Goal: Information Seeking & Learning: Learn about a topic

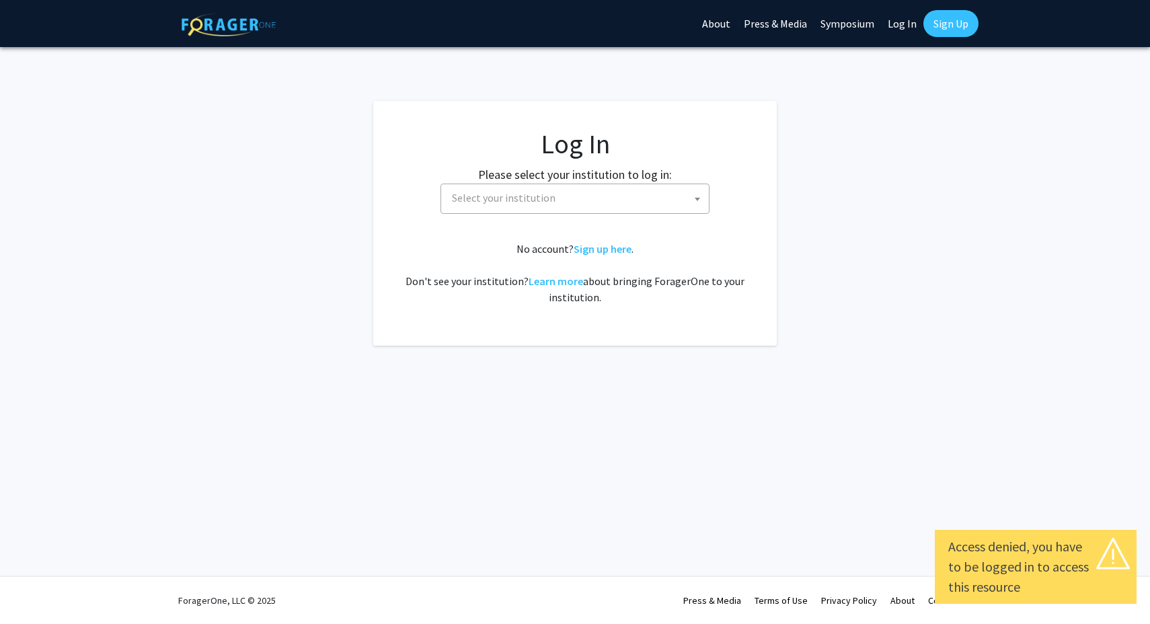
select select
click at [669, 202] on span "Select your institution" at bounding box center [578, 198] width 262 height 28
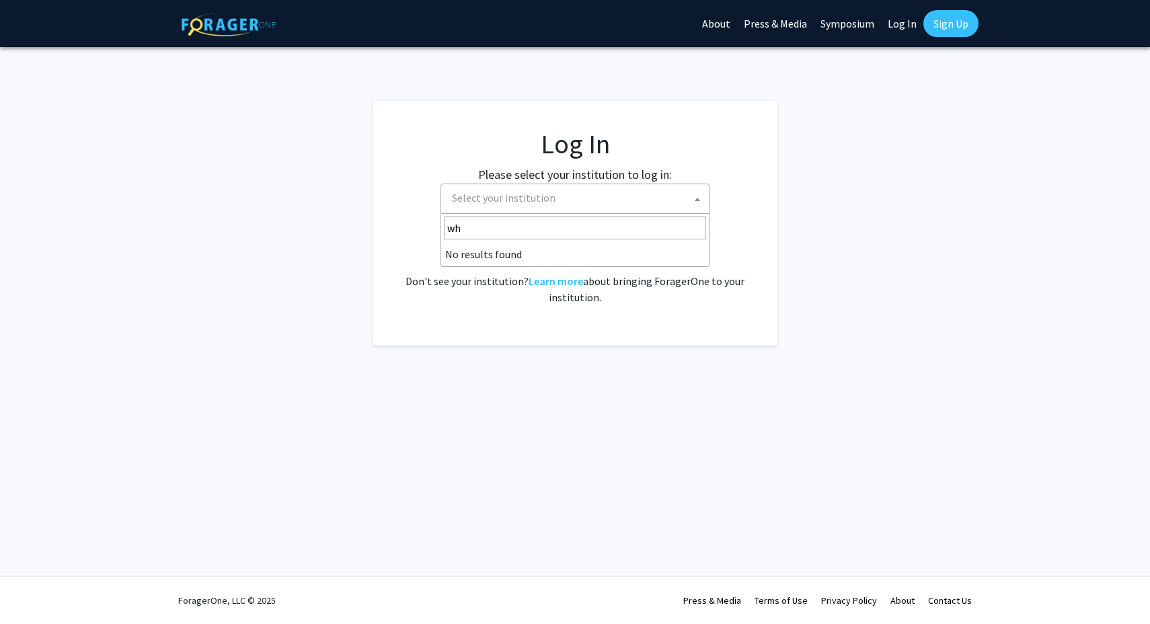
type input "w"
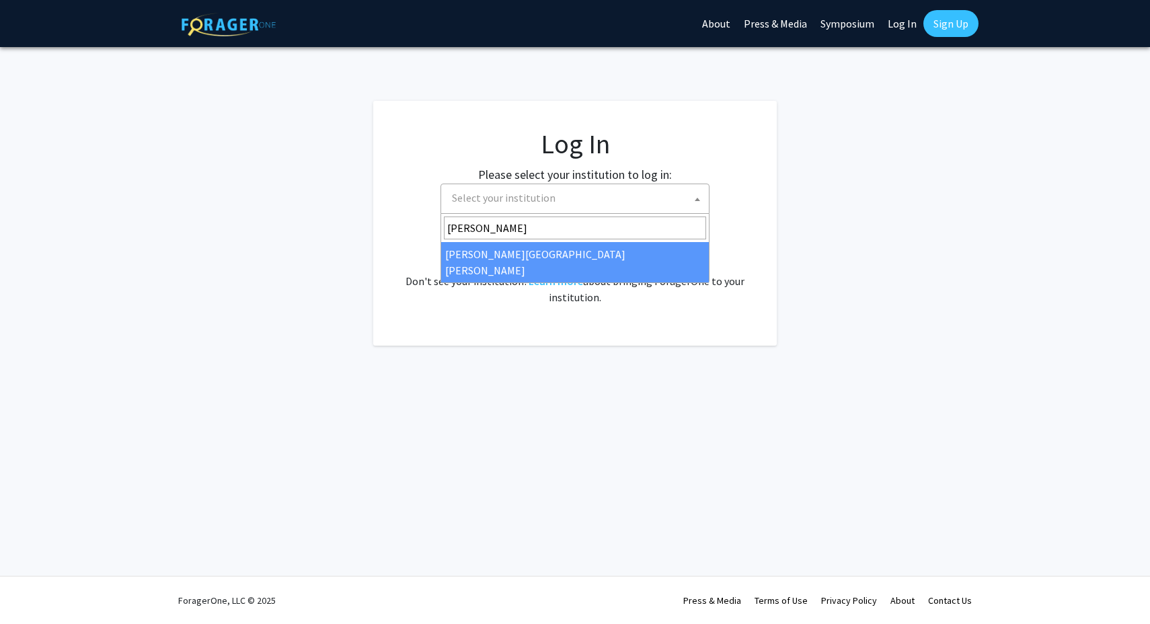
type input "johns"
select select "1"
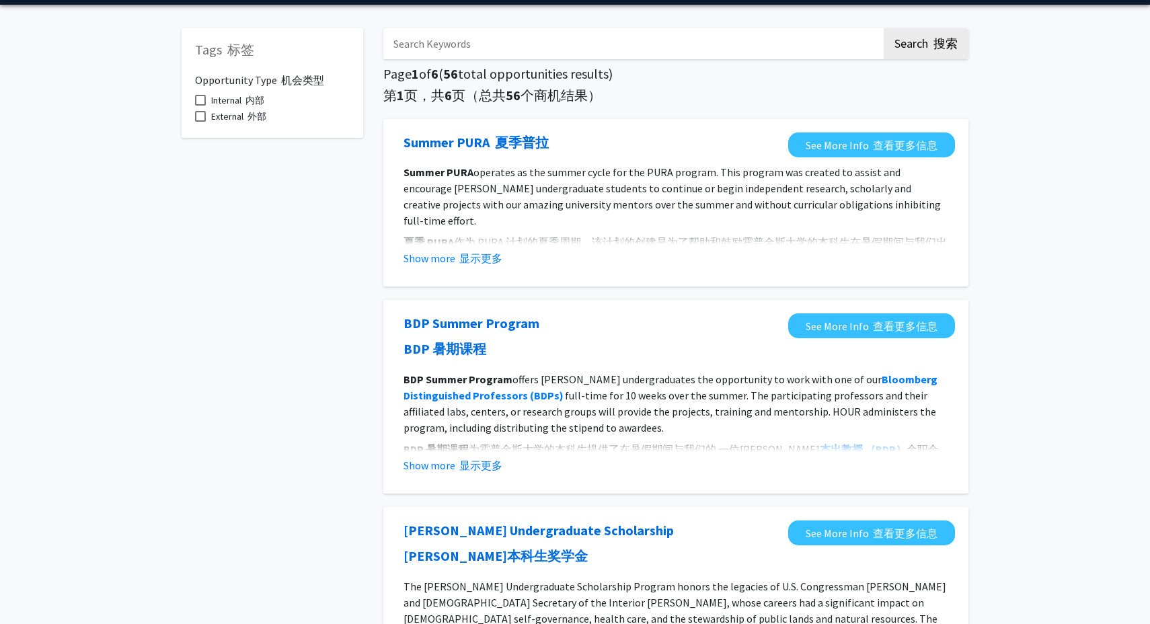
scroll to position [51, 0]
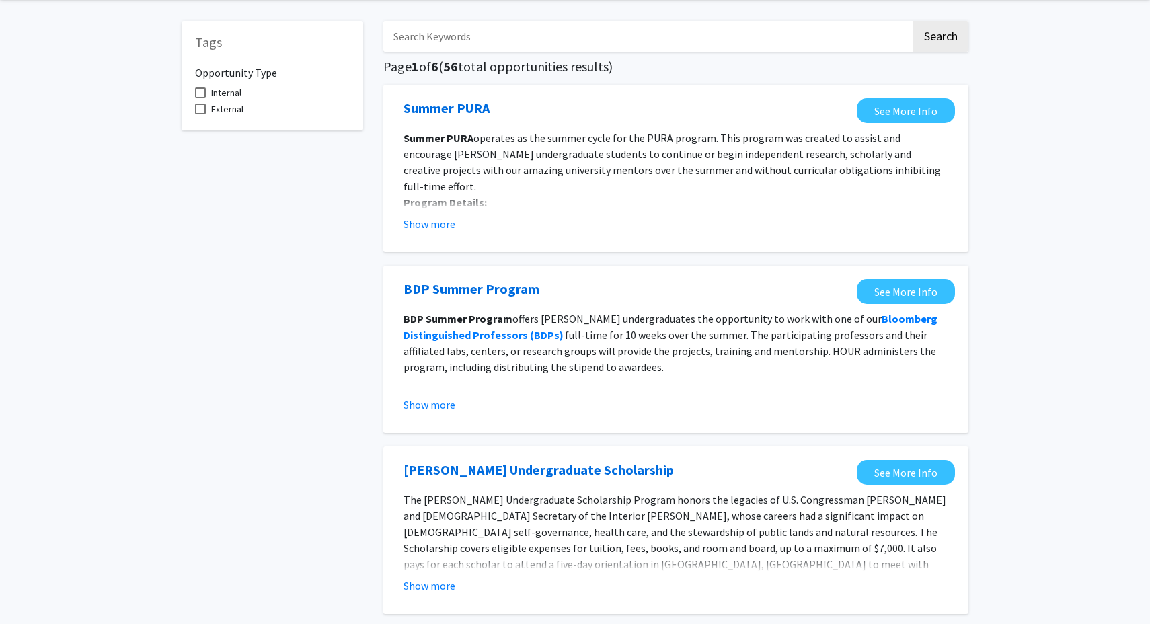
click at [603, 411] on div "Show more" at bounding box center [676, 405] width 545 height 16
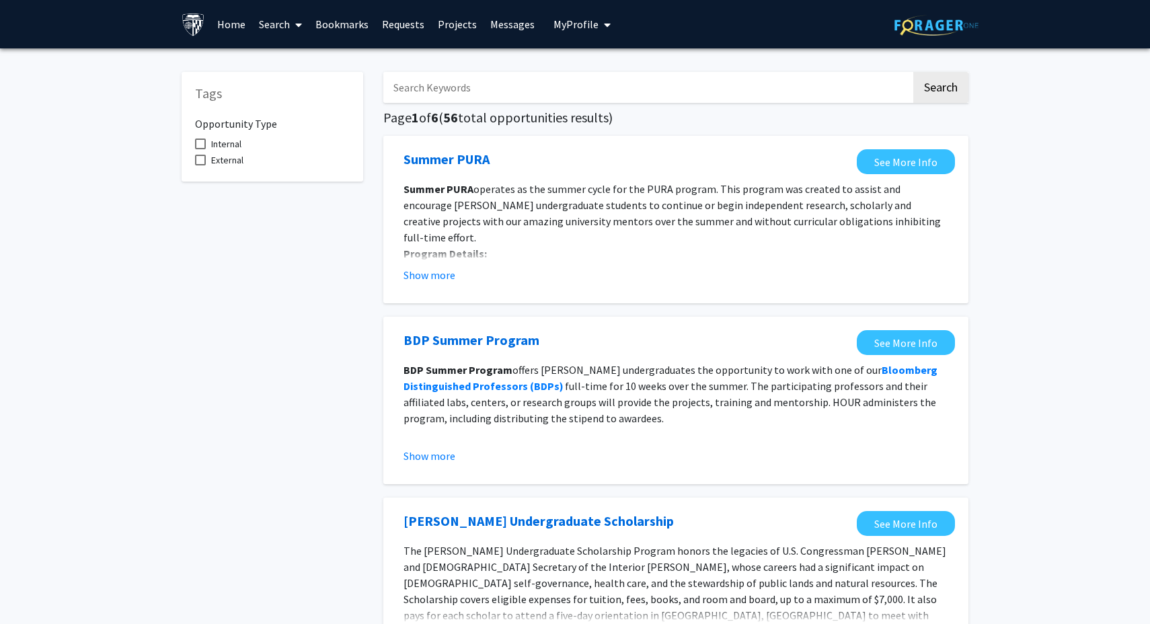
scroll to position [0, 0]
click at [297, 28] on icon at bounding box center [298, 25] width 7 height 11
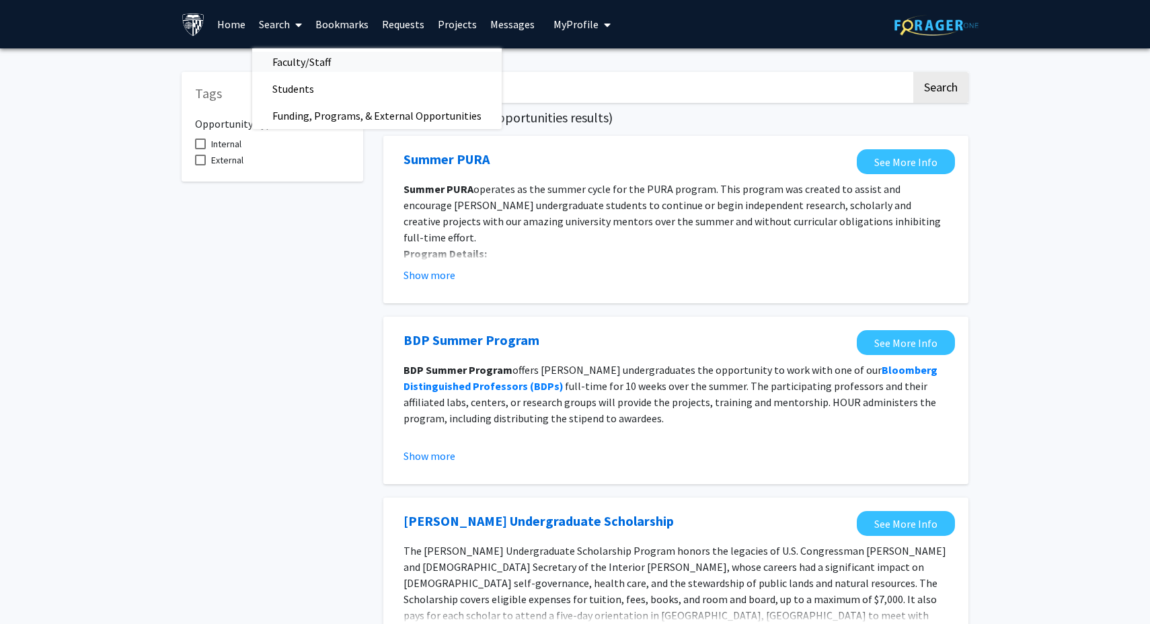
click at [330, 61] on span "Faculty/Staff" at bounding box center [301, 61] width 99 height 27
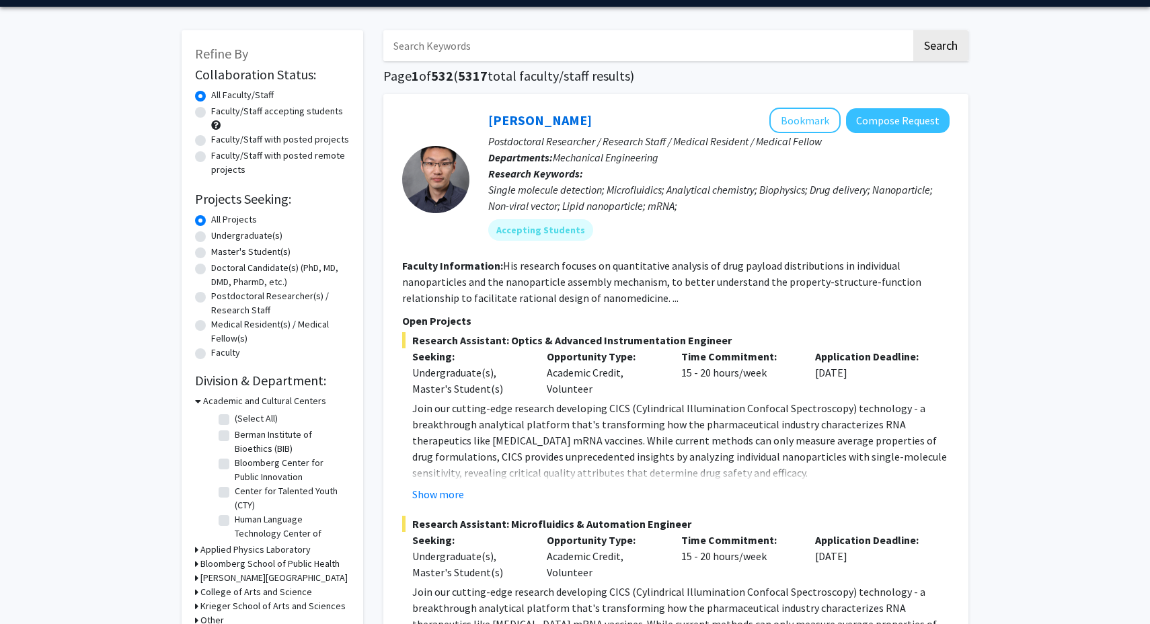
scroll to position [42, 0]
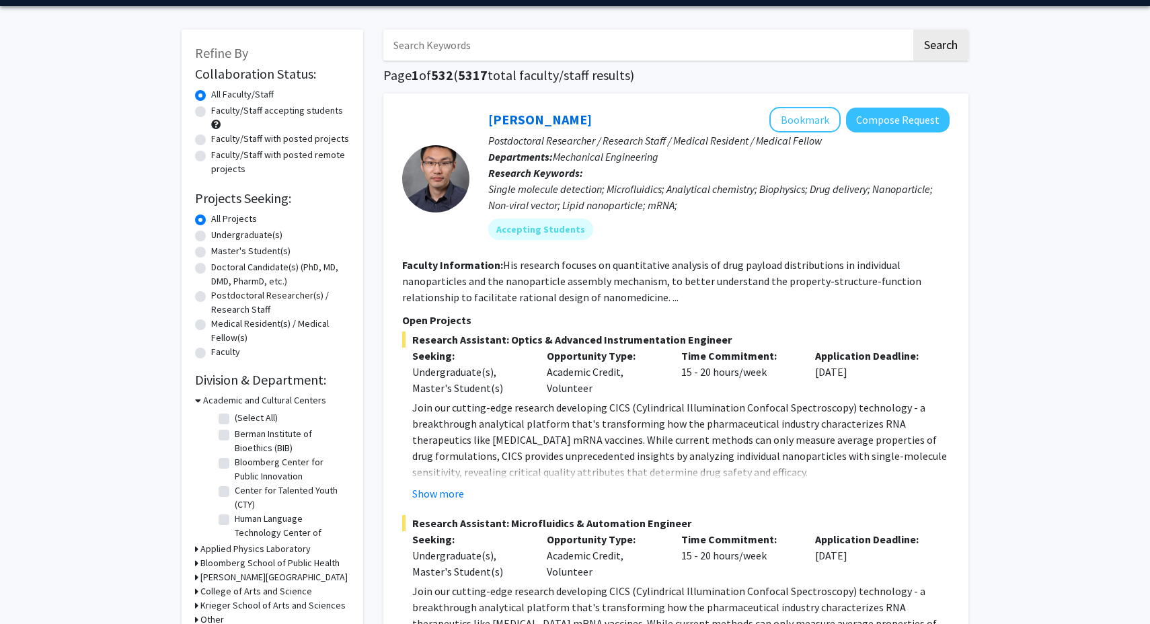
click at [258, 254] on label "Master's Student(s)" at bounding box center [250, 251] width 79 height 14
click at [220, 253] on input "Master's Student(s)" at bounding box center [215, 248] width 9 height 9
radio input "true"
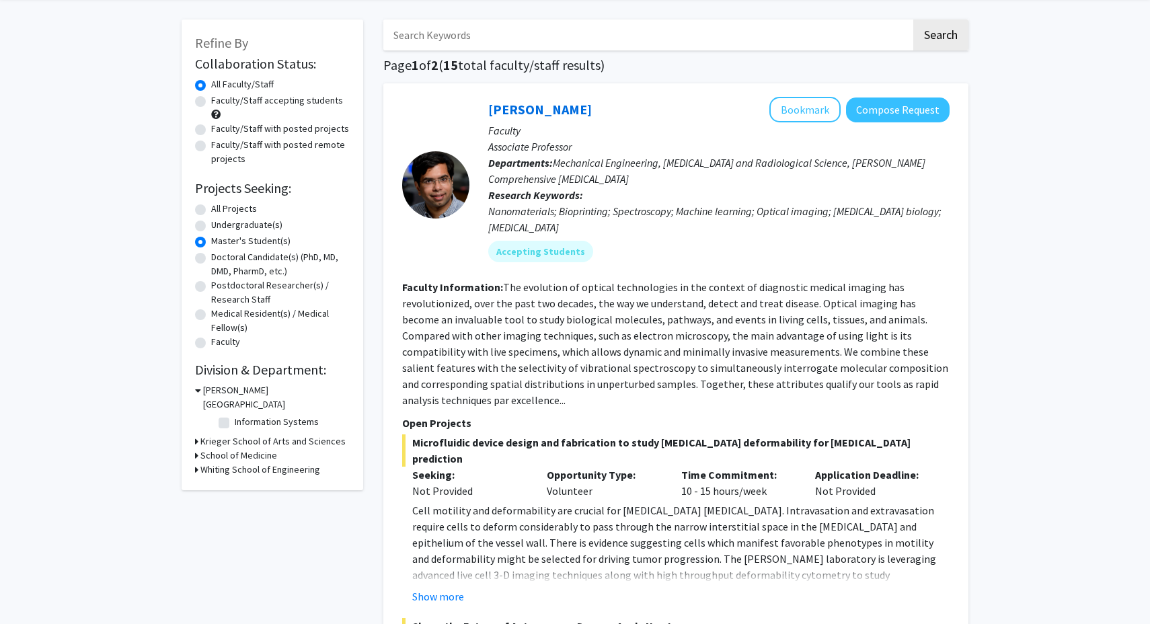
scroll to position [53, 0]
click at [260, 102] on label "Faculty/Staff accepting students" at bounding box center [277, 100] width 132 height 14
click at [220, 102] on input "Faculty/Staff accepting students" at bounding box center [215, 97] width 9 height 9
radio input "true"
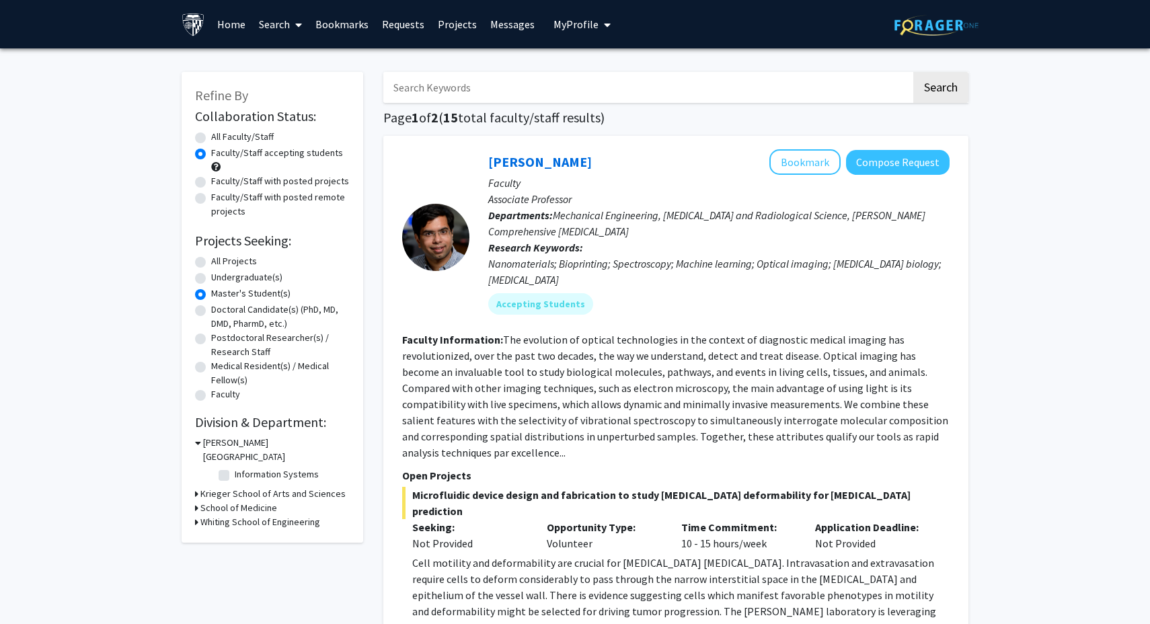
click at [261, 515] on h3 "Whiting School of Engineering" at bounding box center [260, 522] width 120 height 14
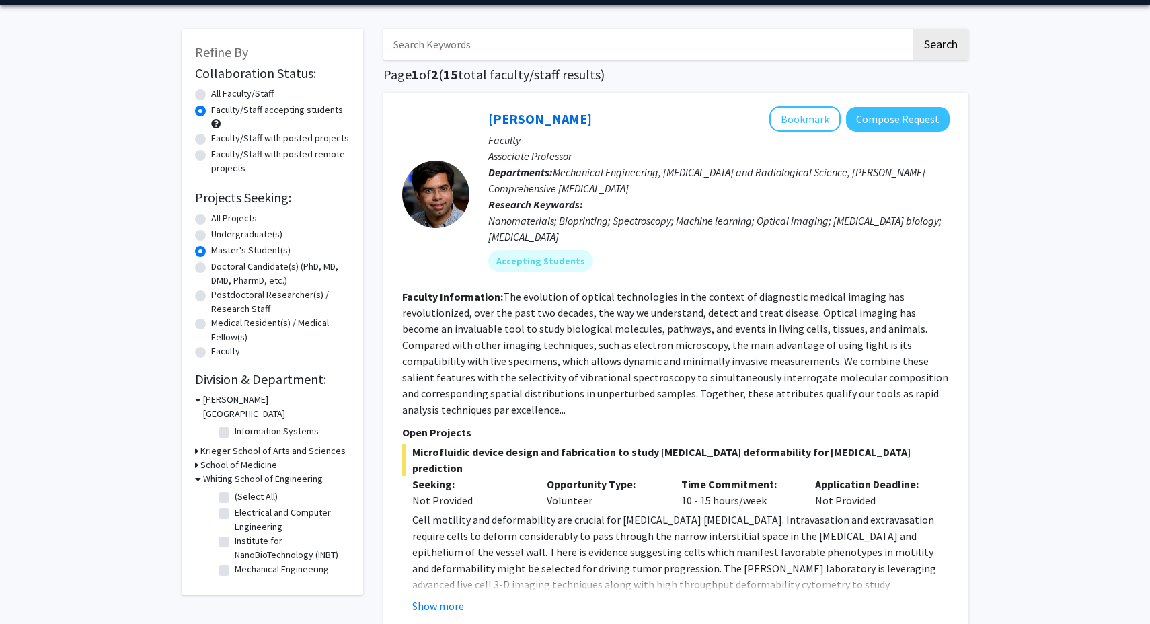
scroll to position [54, 0]
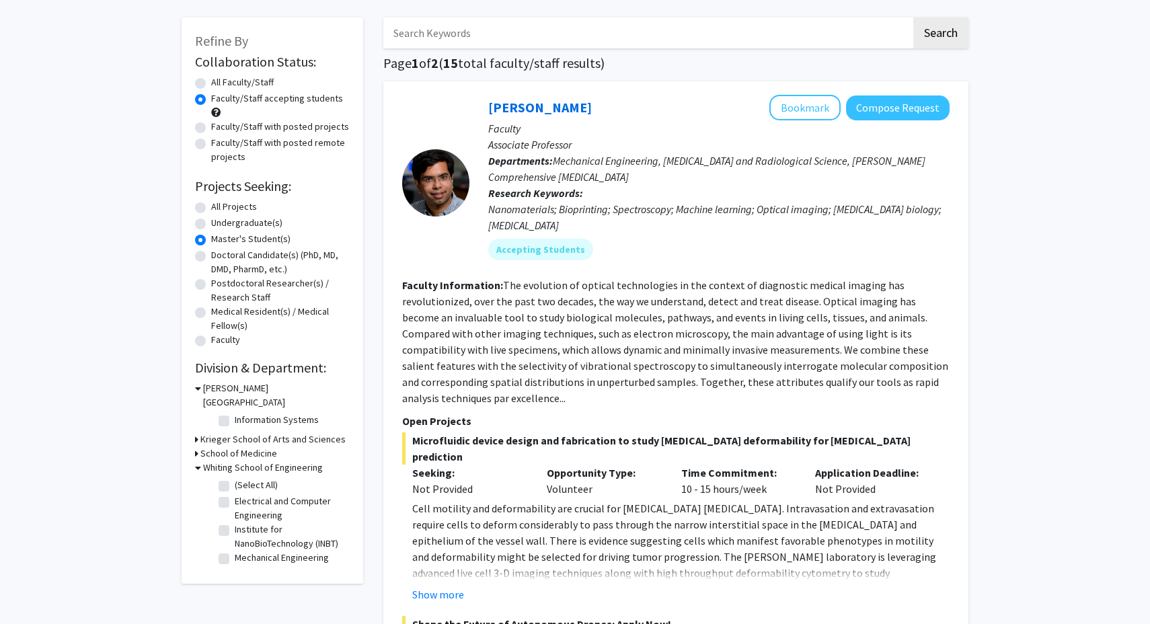
click at [255, 447] on h3 "School of Medicine" at bounding box center [238, 454] width 77 height 14
click at [266, 432] on h3 "Krieger School of Arts and Sciences" at bounding box center [272, 439] width 145 height 14
click at [266, 432] on h3 "Krieger School of Arts and Sciences" at bounding box center [275, 439] width 145 height 14
click at [309, 480] on label "Biomedical Engineering" at bounding box center [282, 487] width 94 height 14
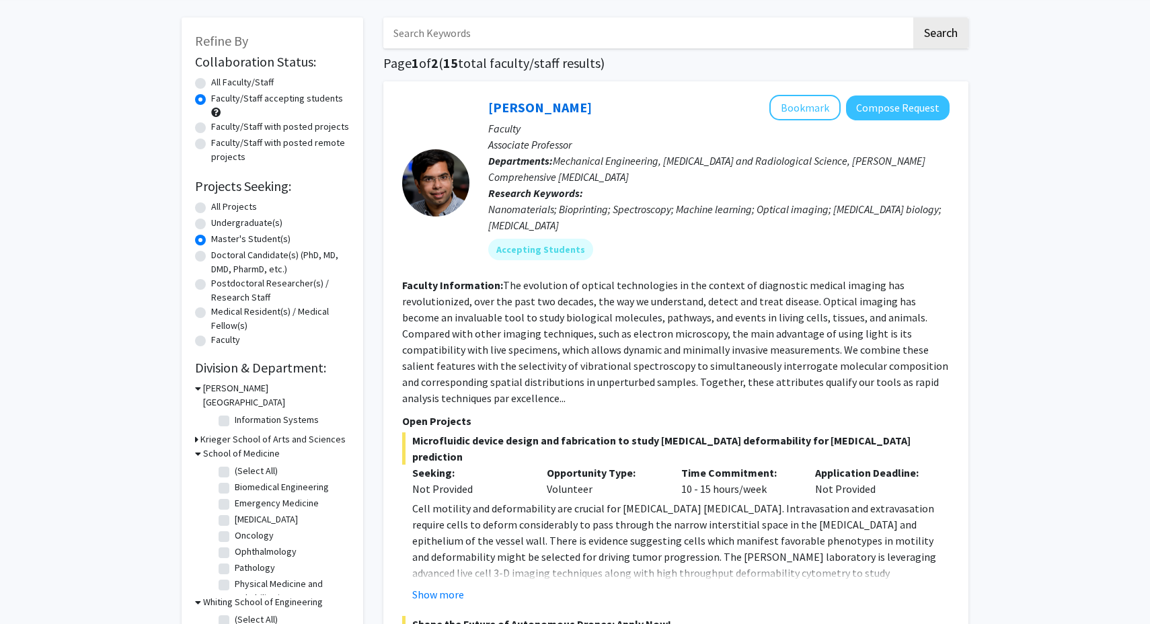
click at [243, 480] on input "Biomedical Engineering" at bounding box center [239, 484] width 9 height 9
checkbox input "true"
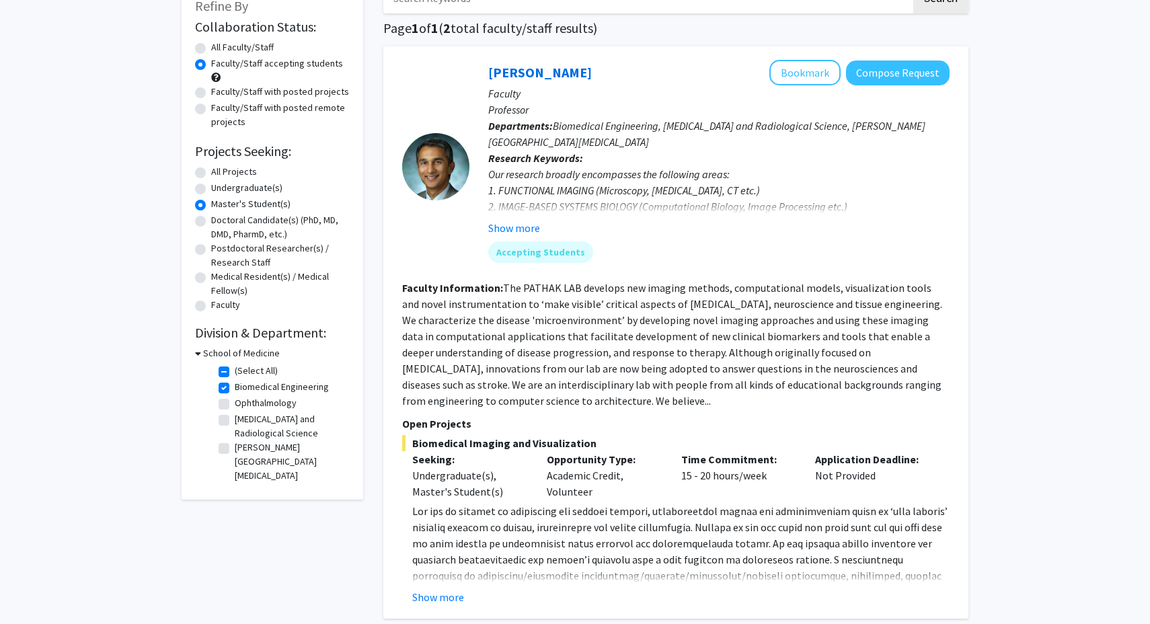
scroll to position [90, 0]
click at [260, 45] on label "All Faculty/Staff" at bounding box center [242, 47] width 63 height 14
click at [220, 45] on input "All Faculty/Staff" at bounding box center [215, 44] width 9 height 9
radio input "true"
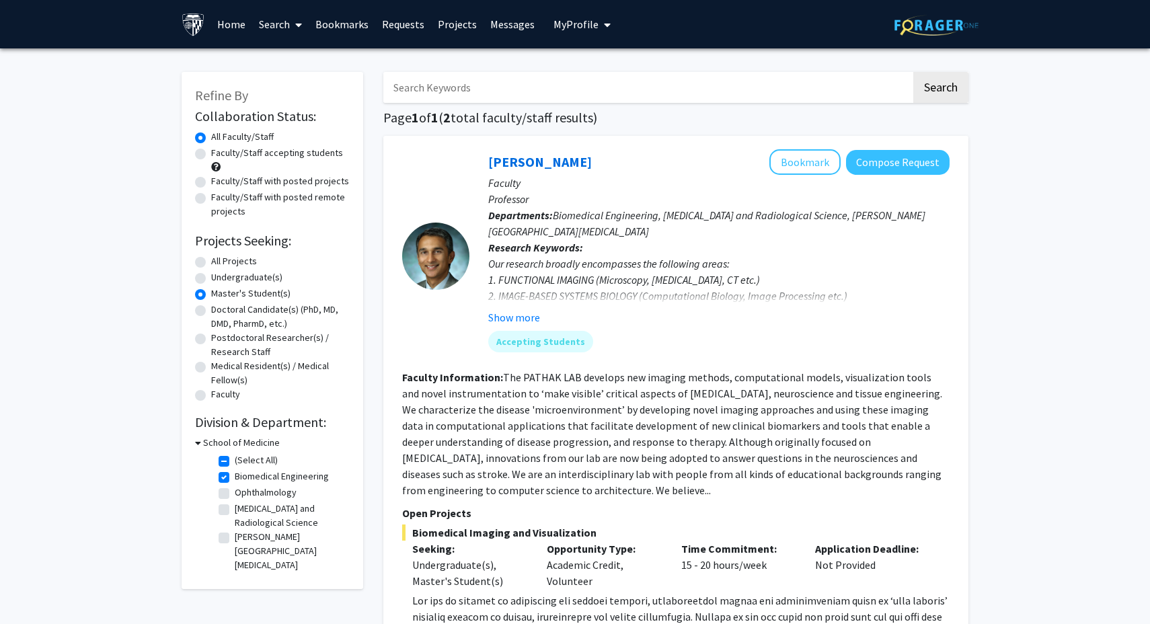
click at [235, 463] on label "(Select All)" at bounding box center [256, 460] width 43 height 14
click at [235, 462] on input "(Select All)" at bounding box center [239, 457] width 9 height 9
checkbox input "false"
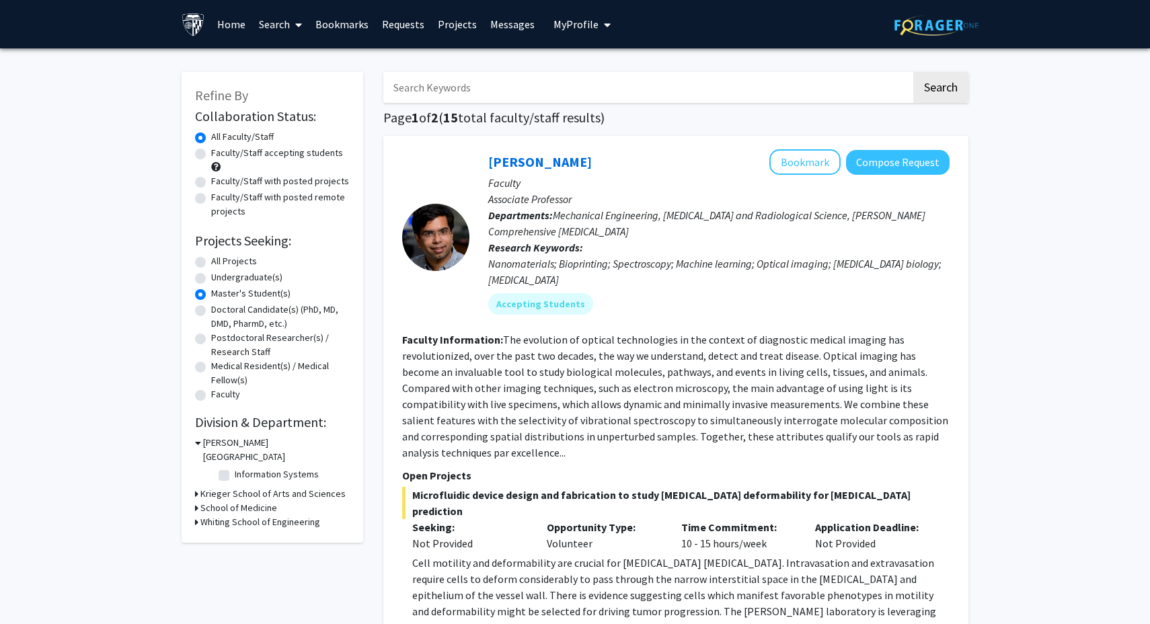
click at [226, 515] on h3 "Whiting School of Engineering" at bounding box center [260, 522] width 120 height 14
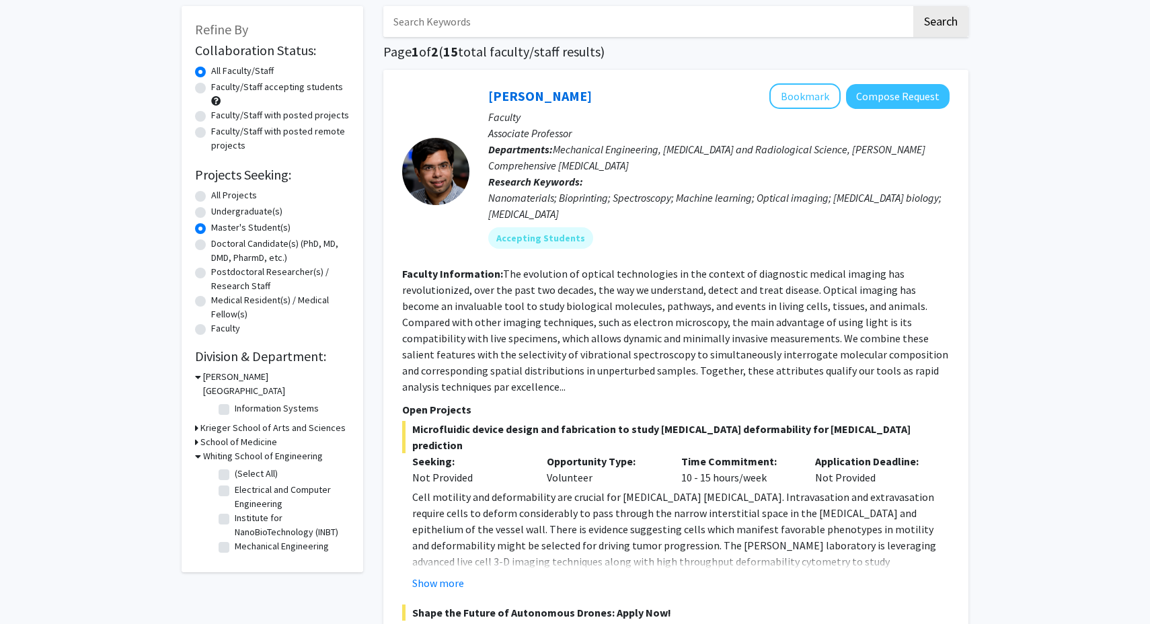
scroll to position [67, 0]
drag, startPoint x: 332, startPoint y: 537, endPoint x: 231, endPoint y: 533, distance: 101.6
click at [231, 539] on fg-checkbox "Mechanical Engineering Mechanical Engineering" at bounding box center [283, 547] width 128 height 16
copy label "Mechanical Engineering"
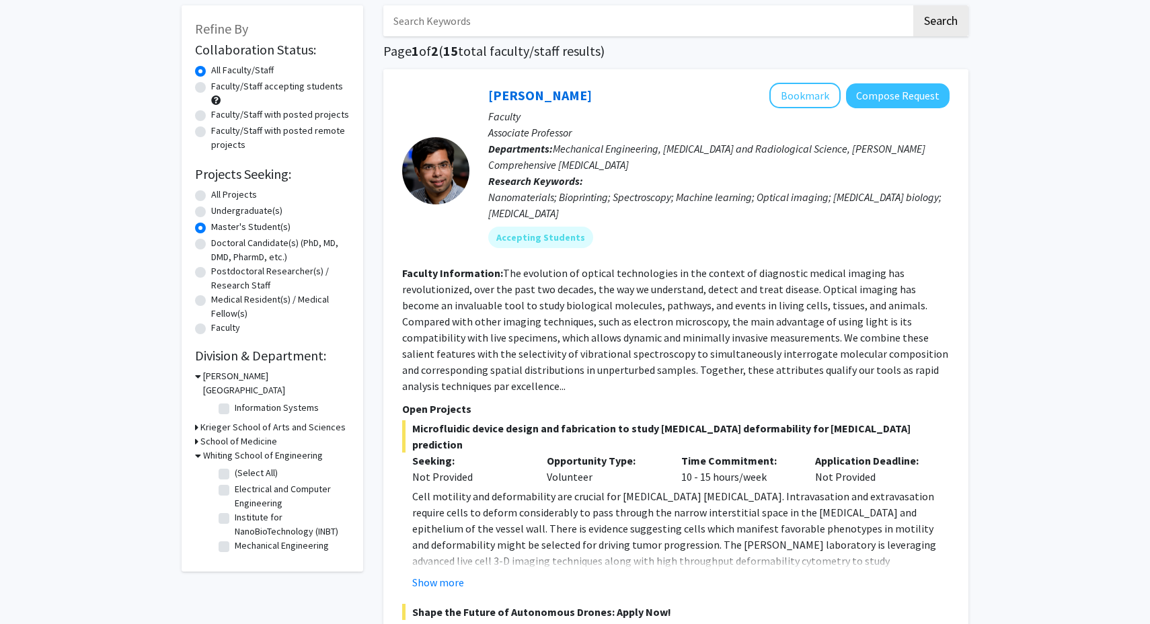
click at [236, 435] on h3 "School of Medicine" at bounding box center [238, 442] width 77 height 14
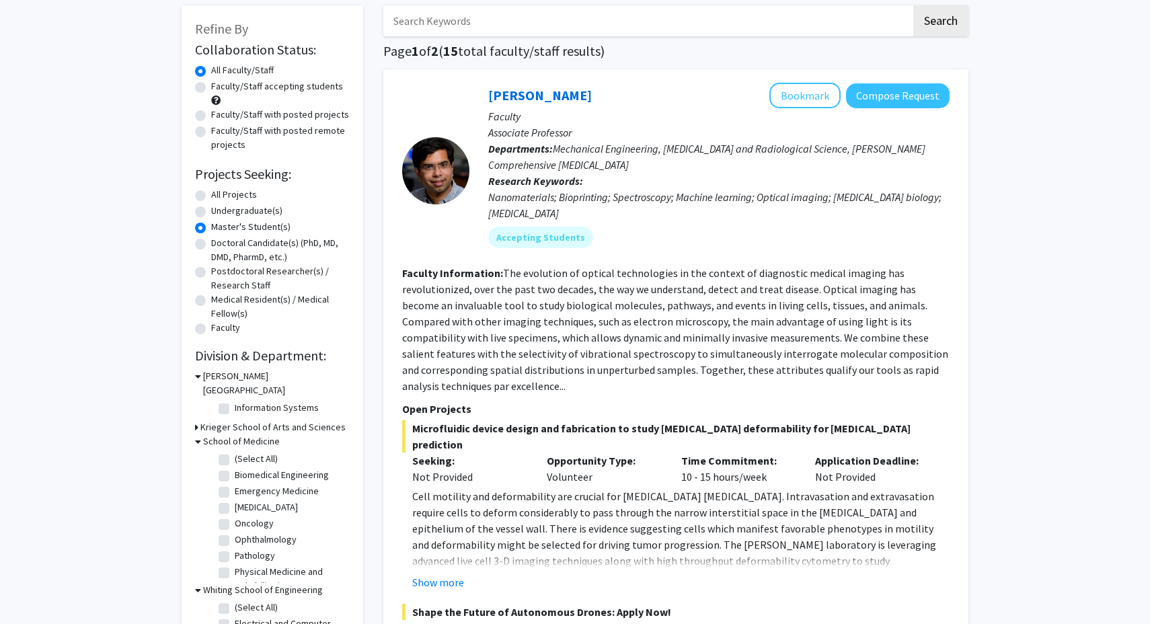
click at [239, 468] on label "Biomedical Engineering" at bounding box center [282, 475] width 94 height 14
click at [239, 468] on input "Biomedical Engineering" at bounding box center [239, 472] width 9 height 9
checkbox input "true"
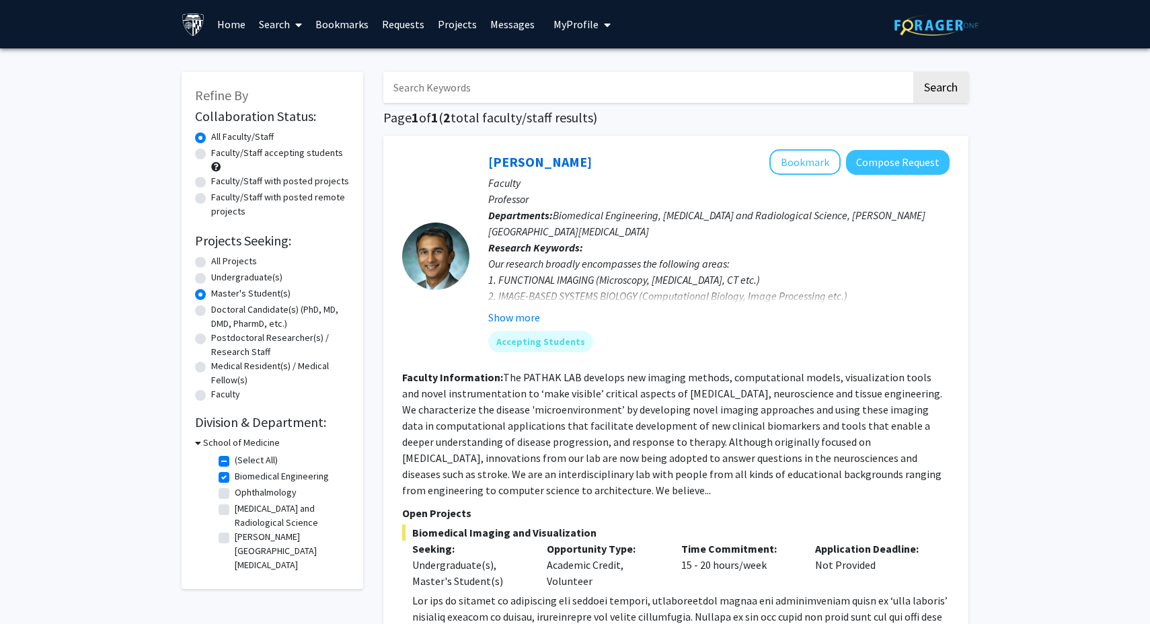
scroll to position [31, 0]
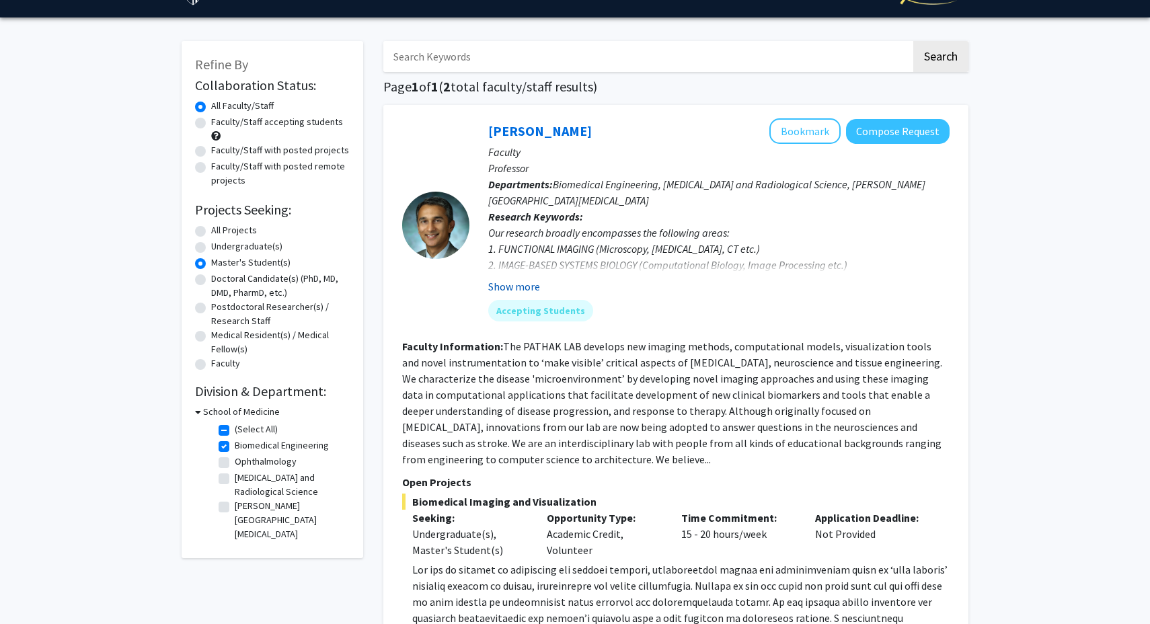
click at [527, 291] on button "Show more" at bounding box center [514, 286] width 52 height 16
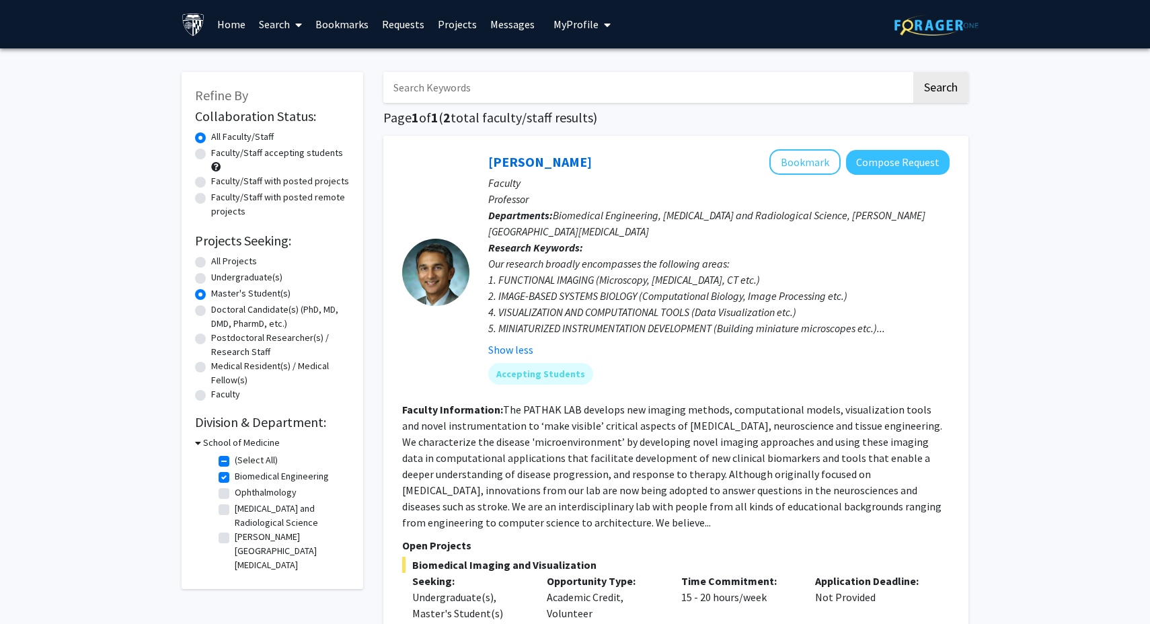
scroll to position [0, 0]
click at [246, 264] on label "All Projects" at bounding box center [234, 261] width 46 height 14
click at [220, 263] on input "All Projects" at bounding box center [215, 258] width 9 height 9
radio input "true"
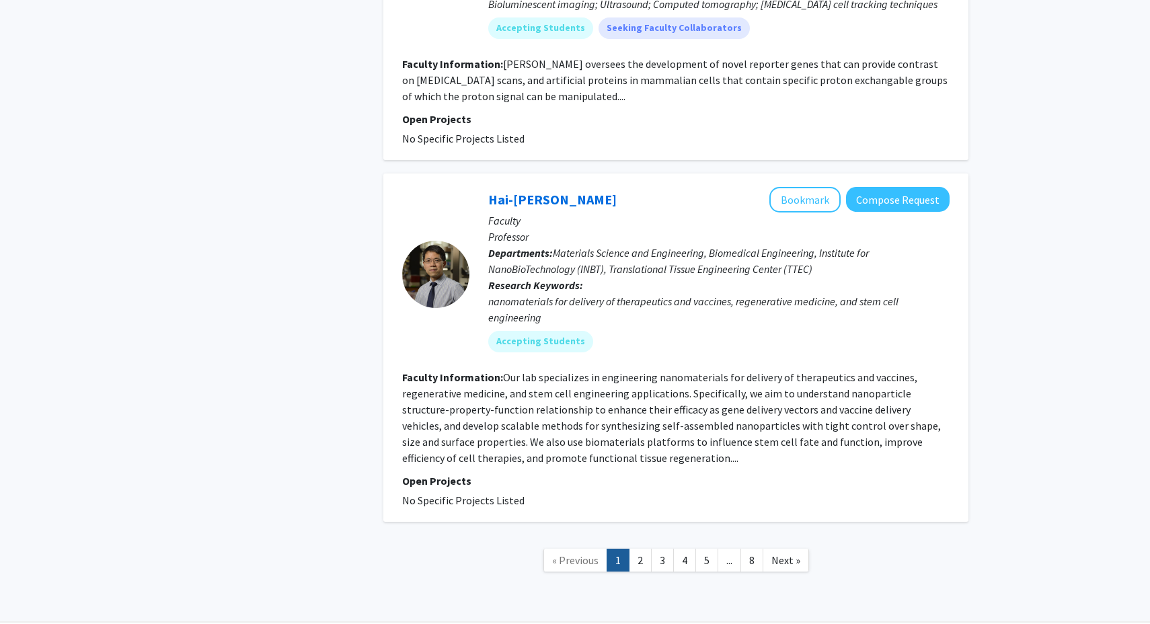
scroll to position [4494, 0]
click at [533, 192] on link "Hai-Quan Mao" at bounding box center [552, 200] width 128 height 17
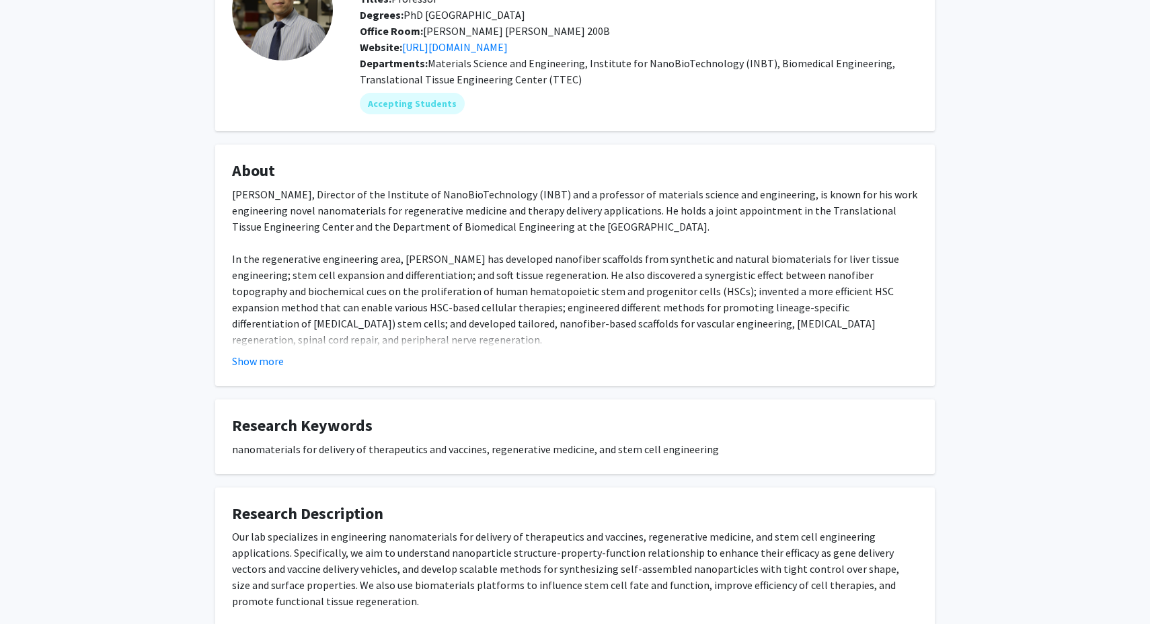
scroll to position [119, 0]
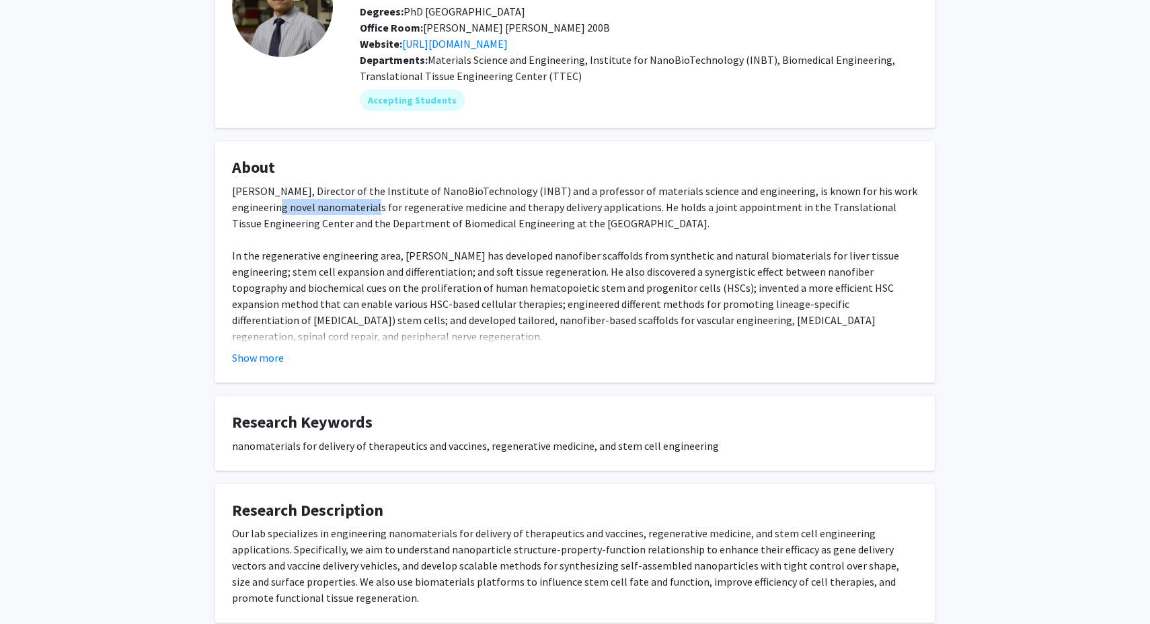
drag, startPoint x: 284, startPoint y: 209, endPoint x: 379, endPoint y: 208, distance: 95.5
click at [379, 208] on div "Hai-Quan Mao, Director of the Institute of NanoBioTechnology (INBT) and a profe…" at bounding box center [575, 425] width 686 height 484
copy div "novel nanomaterials"
click at [344, 252] on div "Hai-Quan Mao, Director of the Institute of NanoBioTechnology (INBT) and a profe…" at bounding box center [575, 425] width 686 height 484
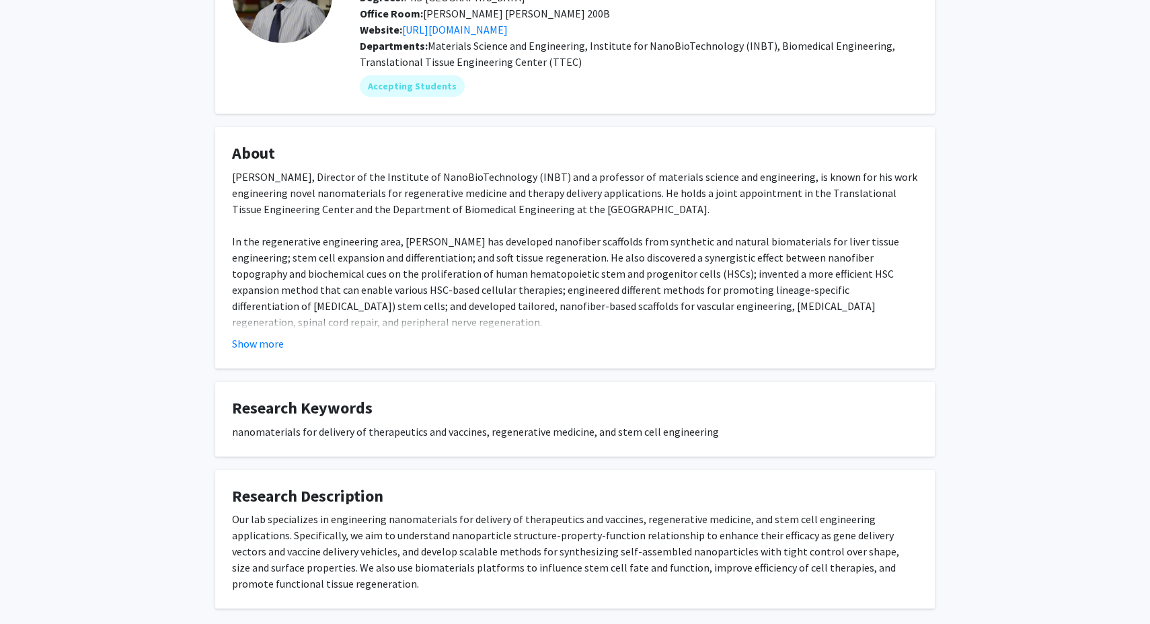
scroll to position [133, 0]
click at [277, 344] on button "Show more" at bounding box center [258, 344] width 52 height 16
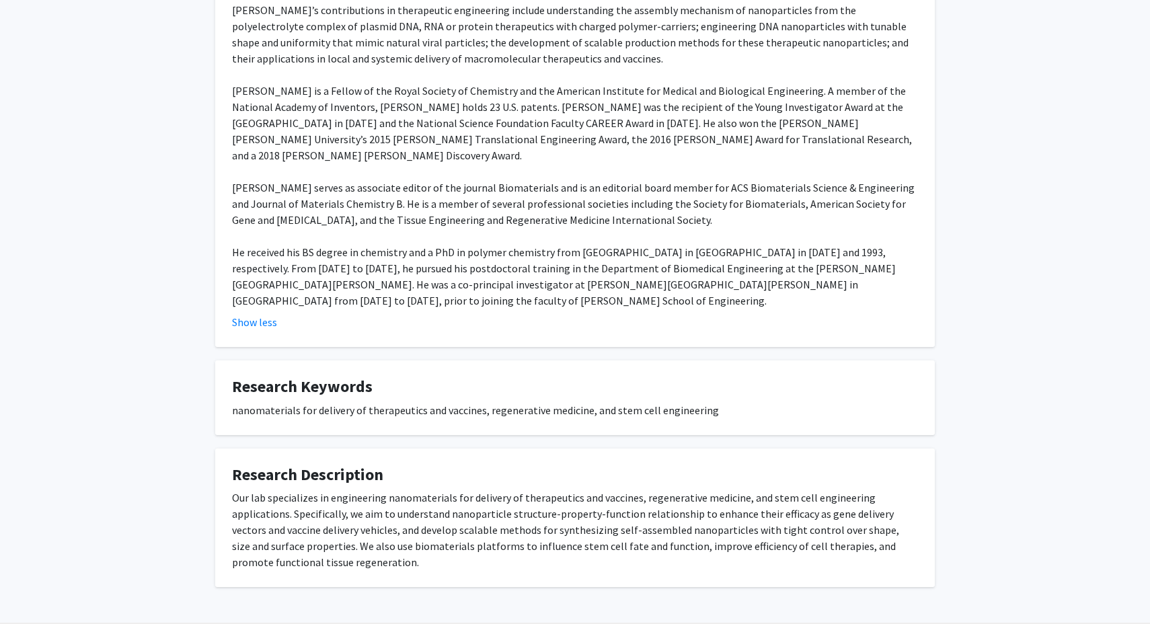
scroll to position [477, 0]
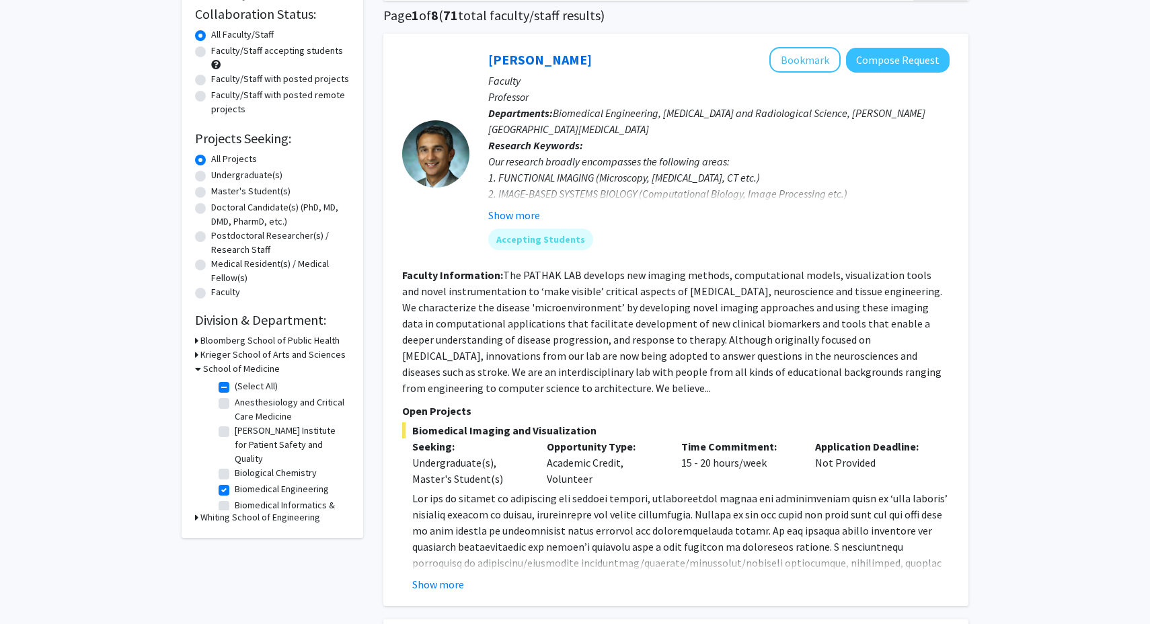
scroll to position [101, 0]
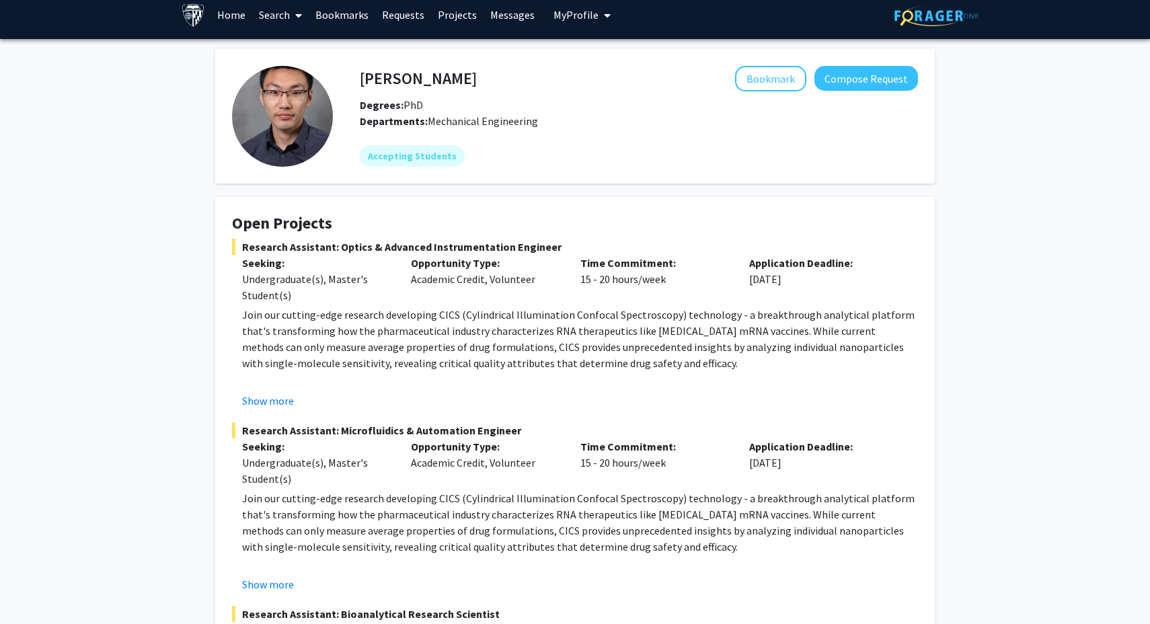
scroll to position [13, 0]
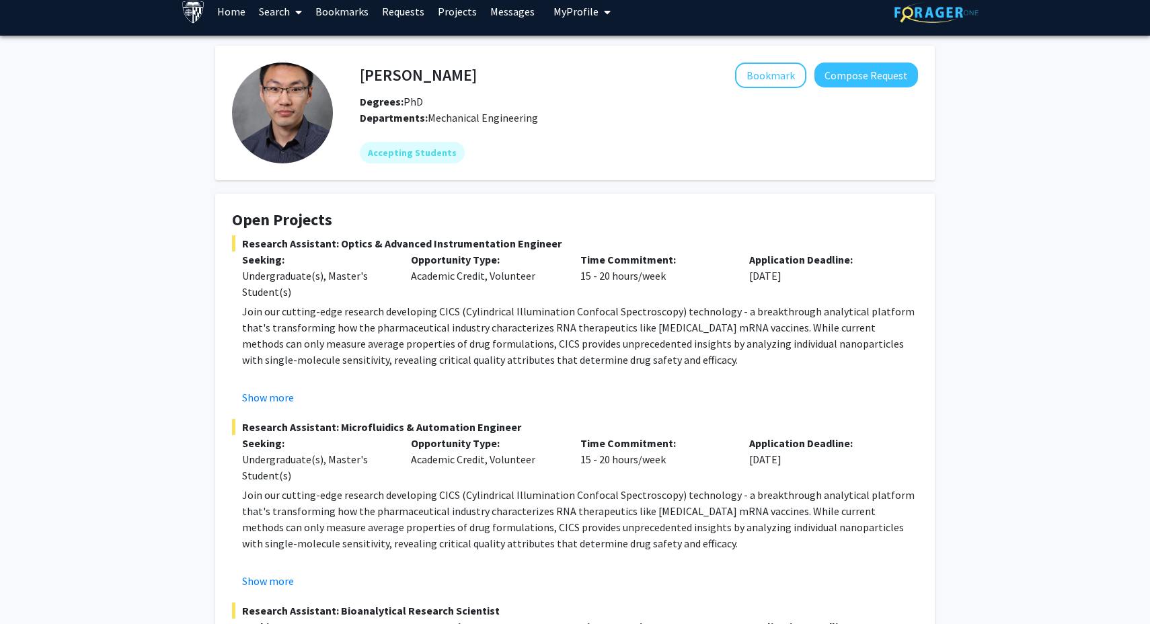
drag, startPoint x: 542, startPoint y: 120, endPoint x: 428, endPoint y: 120, distance: 113.7
click at [428, 120] on div "Departments: Mechanical Engineering" at bounding box center [639, 118] width 558 height 16
copy div "Mechanical Engineering"
click at [497, 162] on div "Accepting Students" at bounding box center [639, 152] width 564 height 27
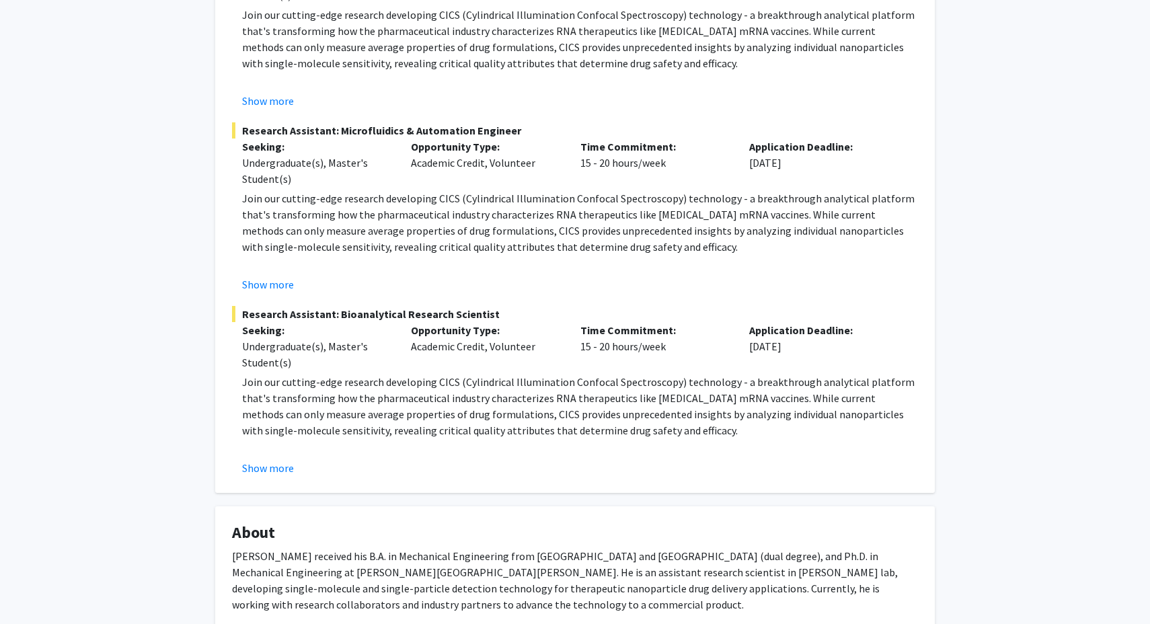
scroll to position [311, 0]
click at [280, 471] on button "Show more" at bounding box center [268, 467] width 52 height 16
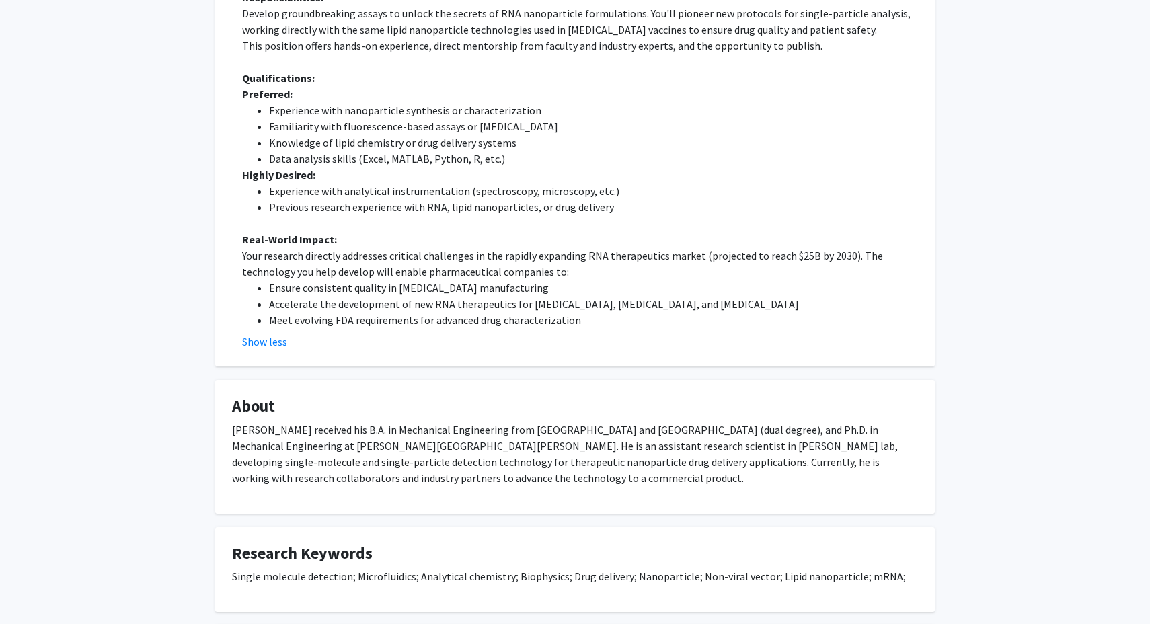
scroll to position [1188, 0]
